Goal: Task Accomplishment & Management: Manage account settings

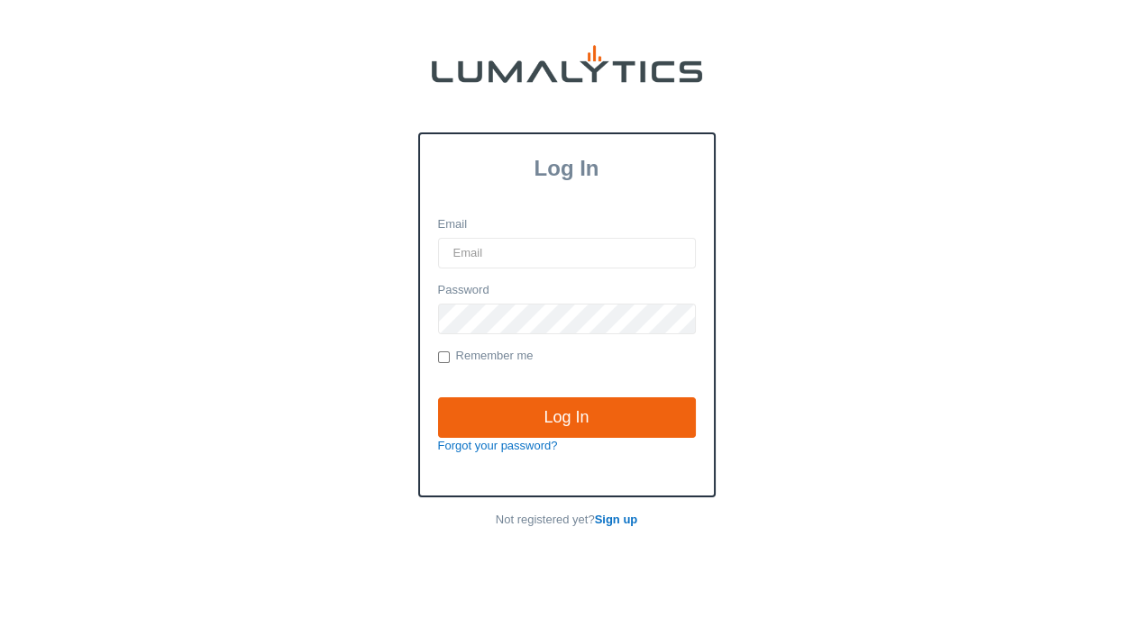
type input "[EMAIL_ADDRESS][DOMAIN_NAME]"
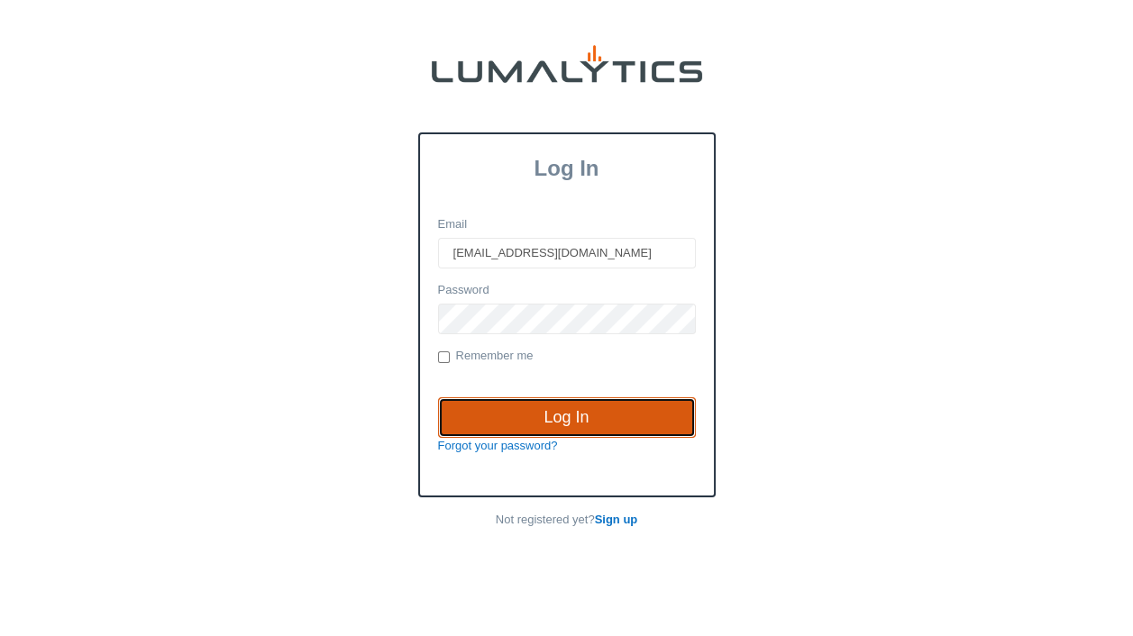
click at [576, 415] on input "Log In" at bounding box center [567, 417] width 258 height 41
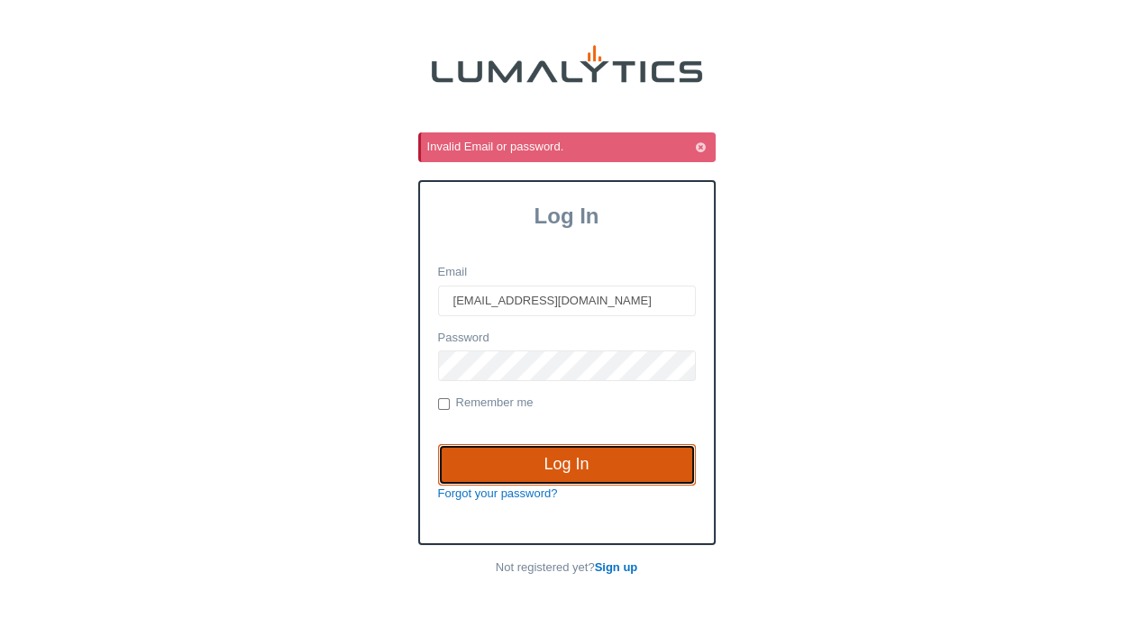
click at [562, 458] on input "Log In" at bounding box center [567, 464] width 258 height 41
click at [582, 456] on input "Log In" at bounding box center [567, 464] width 258 height 41
